Goal: Transaction & Acquisition: Subscribe to service/newsletter

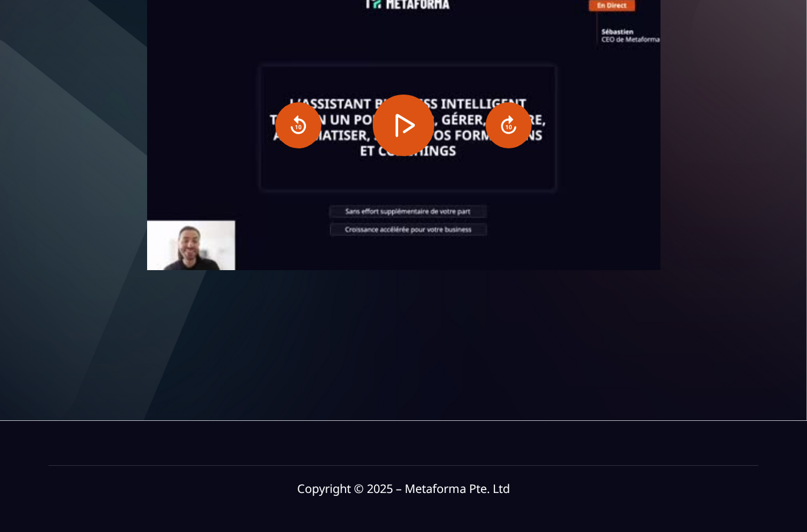
scroll to position [203, 0]
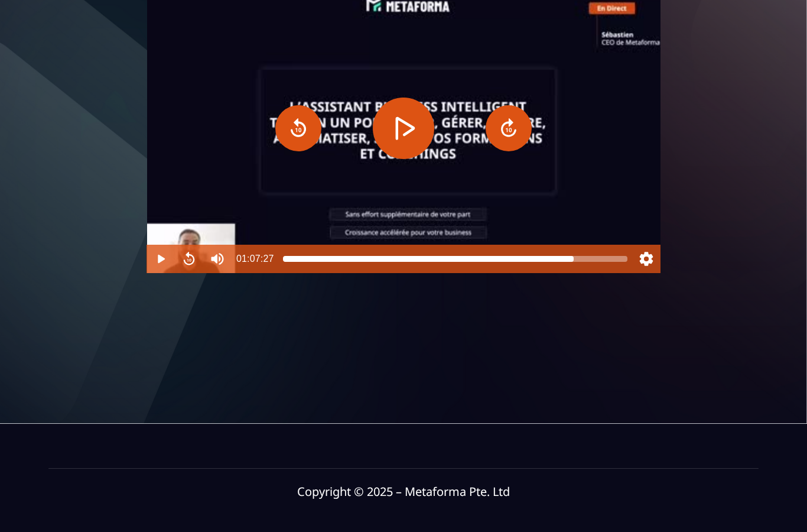
type input "******"
click at [574, 263] on div at bounding box center [455, 258] width 344 height 9
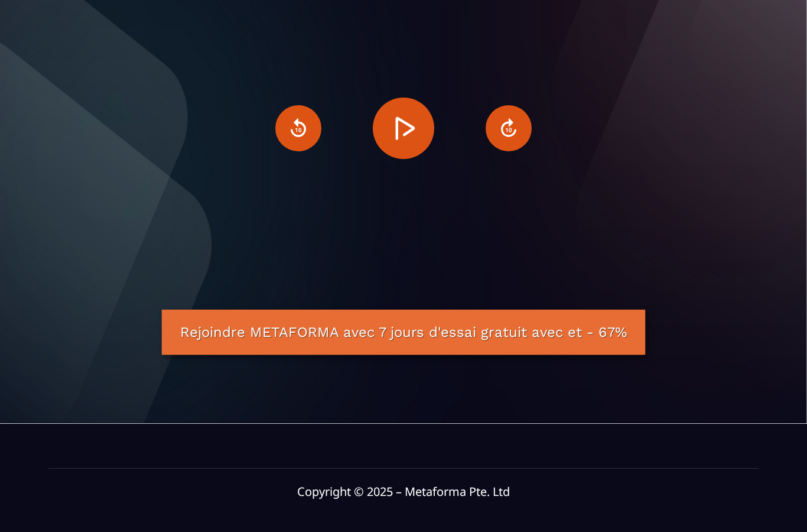
click at [527, 355] on link "Rejoindre METAFORMA avec 7 jours d'essai gratuit avec et - 67%" at bounding box center [404, 332] width 484 height 45
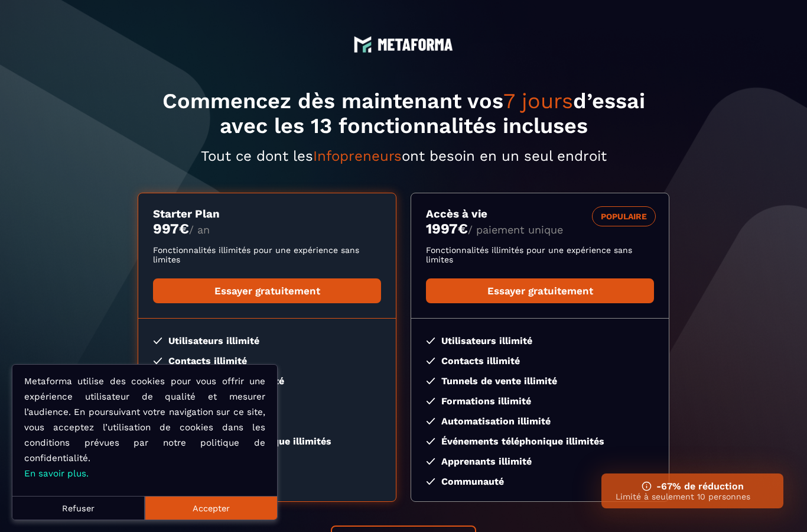
click at [199, 515] on button "Accepter" at bounding box center [211, 508] width 132 height 24
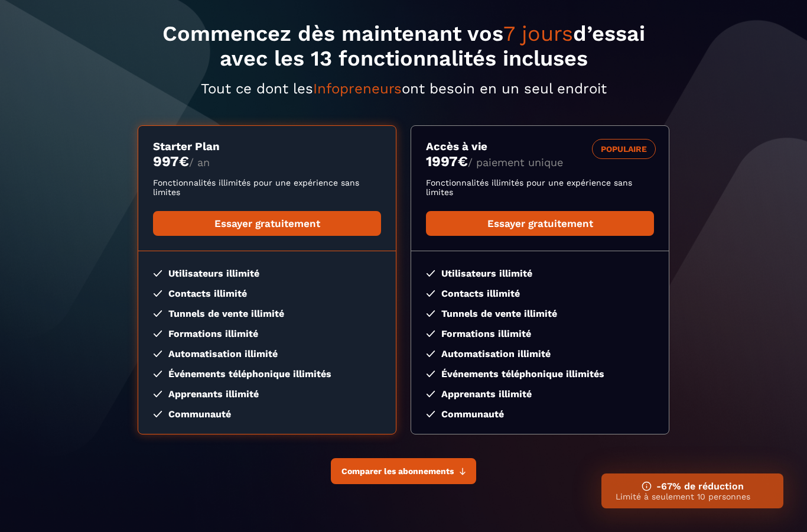
click at [414, 476] on span "Comparer les abonnements" at bounding box center [397, 470] width 112 height 9
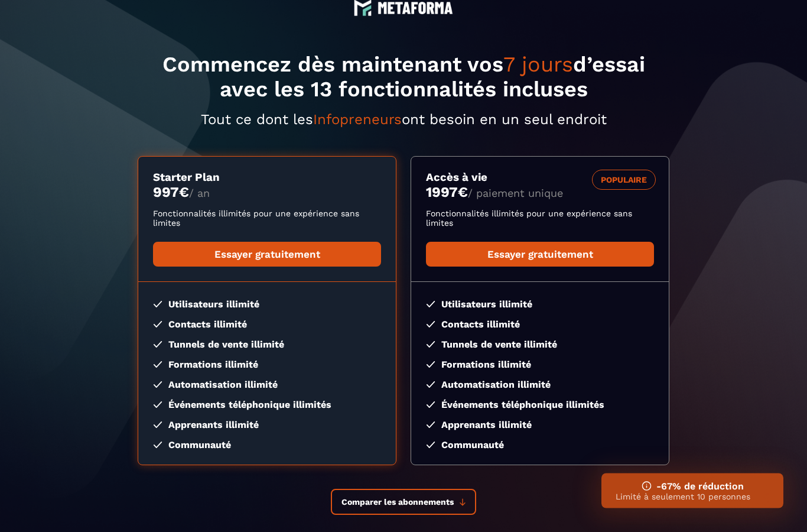
scroll to position [37, 0]
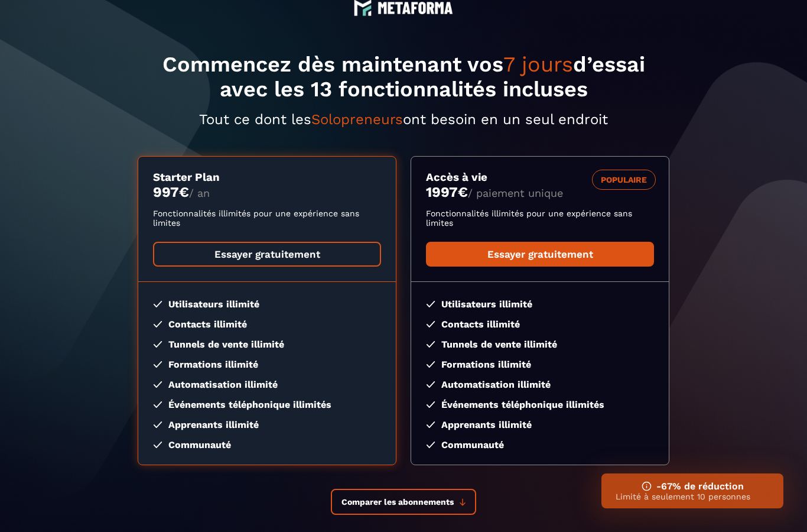
click at [279, 261] on link "Essayer gratuitement" at bounding box center [267, 254] width 228 height 25
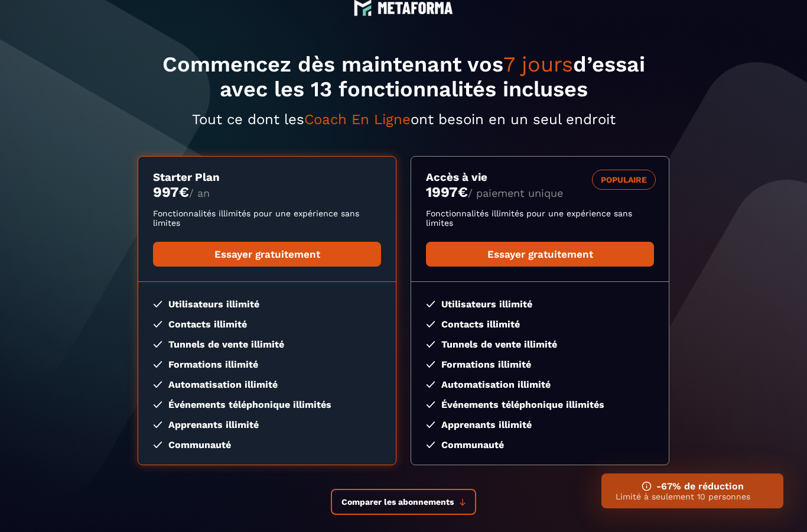
scroll to position [0, 0]
